Goal: Task Accomplishment & Management: Manage account settings

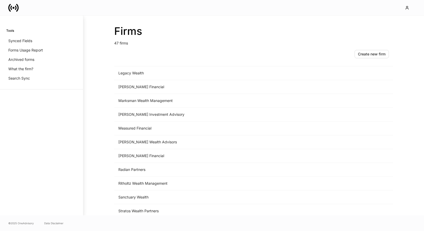
scroll to position [514, 0]
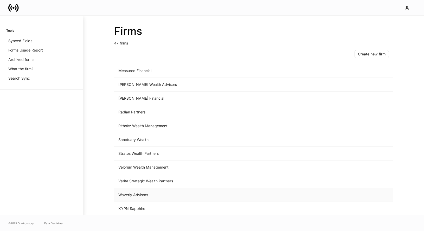
click at [174, 196] on td "Waverly Advisors" at bounding box center [210, 195] width 193 height 14
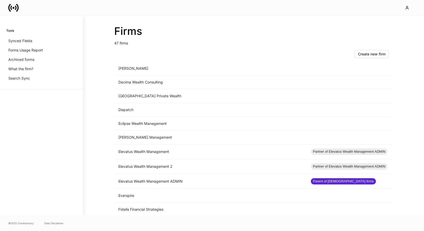
scroll to position [268, 0]
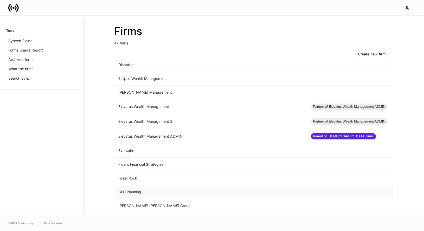
click at [131, 191] on td "GFC Planning" at bounding box center [210, 192] width 193 height 14
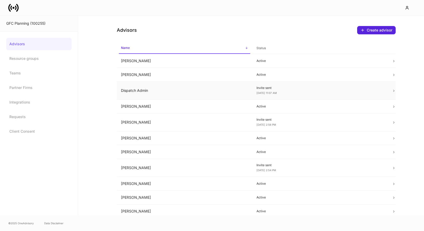
click at [296, 92] on div "Invite sent Sep 4, 11:07 AM" at bounding box center [319, 90] width 127 height 9
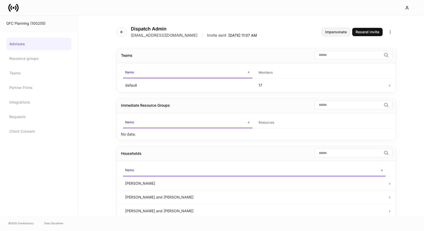
click at [334, 30] on div "Impersonate" at bounding box center [336, 32] width 22 height 4
